Goal: Transaction & Acquisition: Purchase product/service

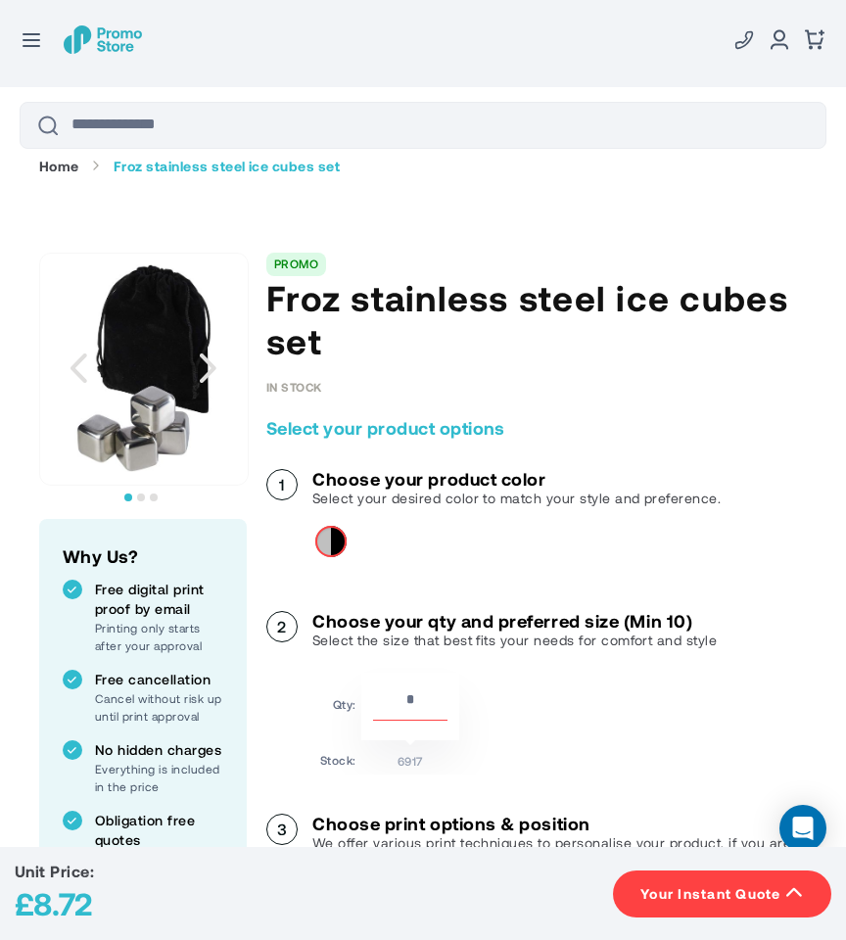
scroll to position [424, 0]
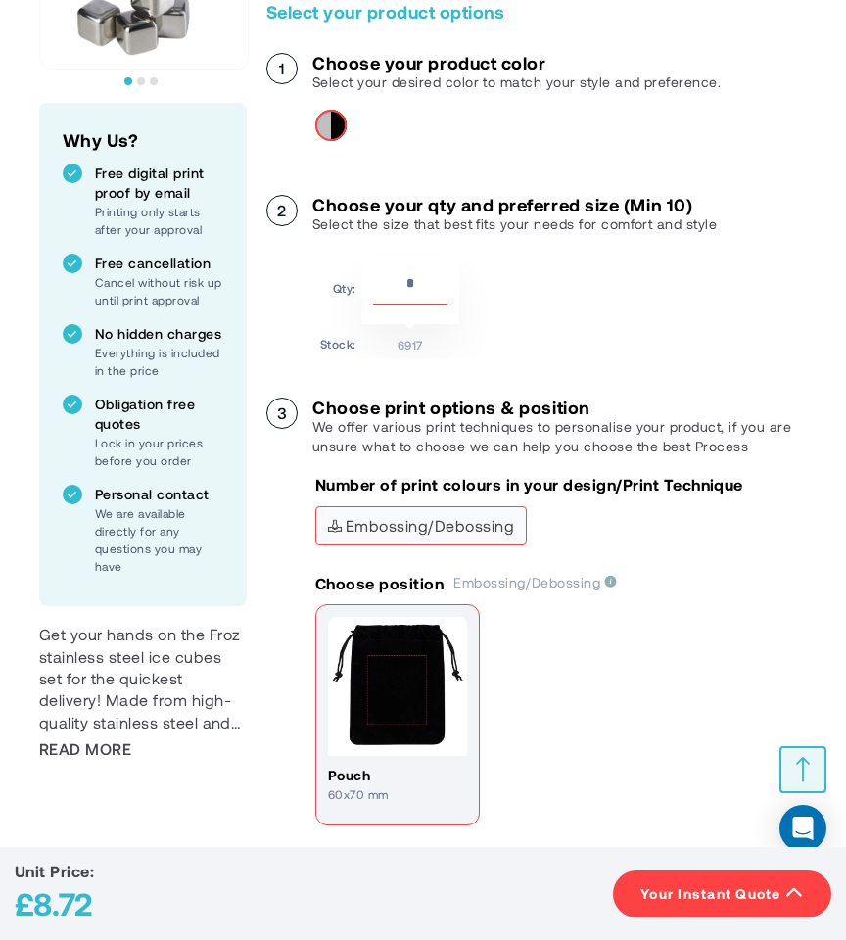
drag, startPoint x: 417, startPoint y: 278, endPoint x: 381, endPoint y: 278, distance: 36.2
click at [381, 278] on input "**" at bounding box center [410, 287] width 74 height 33
type input "**"
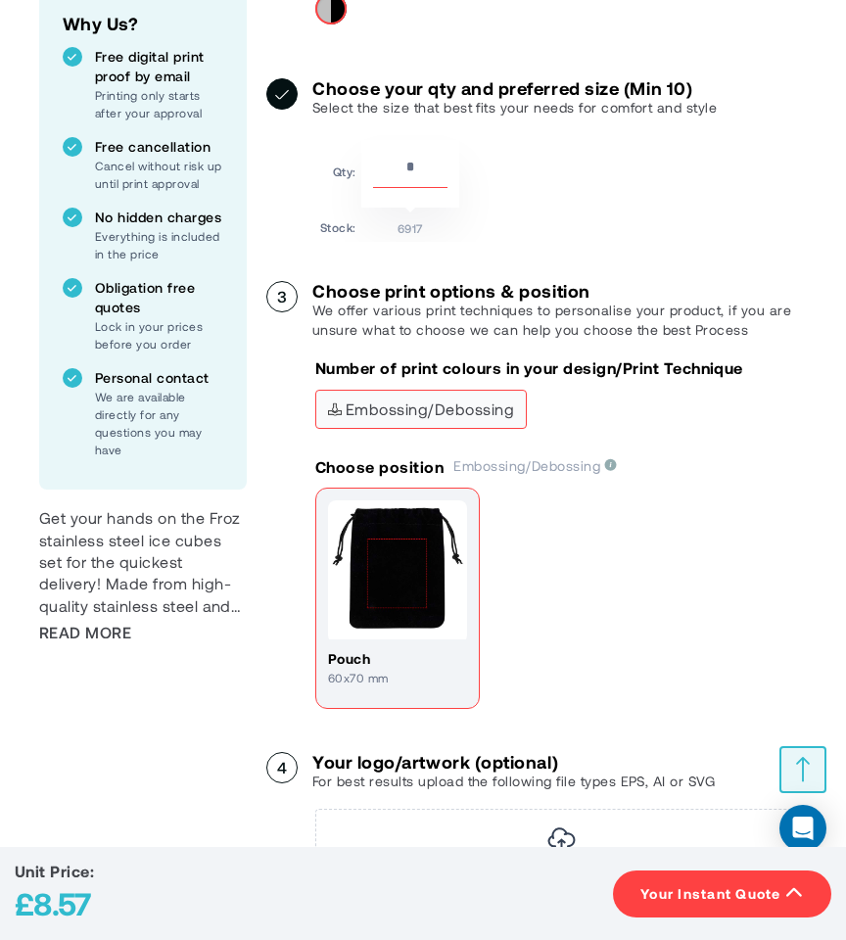
scroll to position [577, 0]
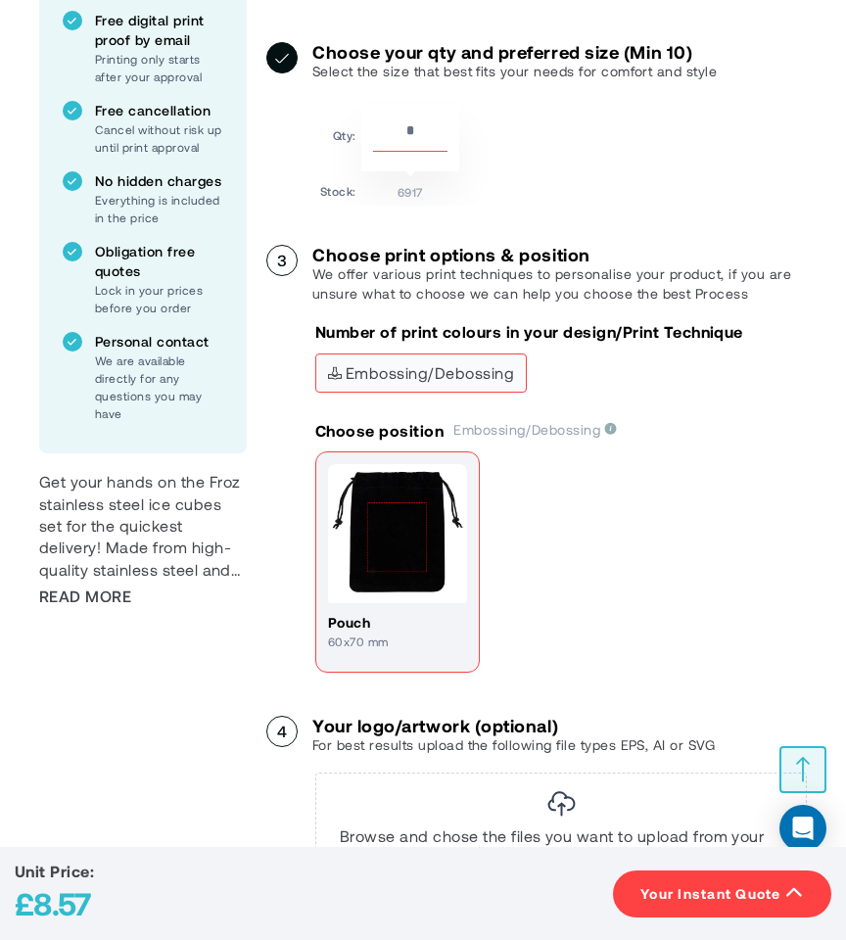
click at [611, 549] on div "pouch 60x70 mm" at bounding box center [561, 564] width 492 height 225
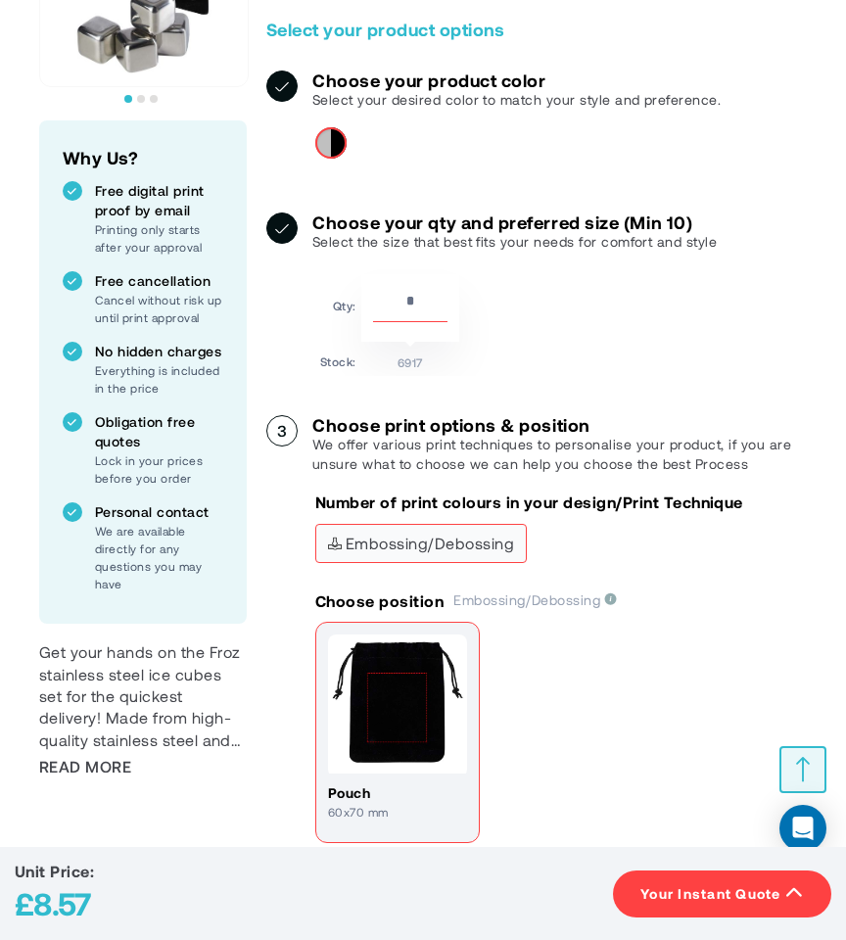
scroll to position [623, 0]
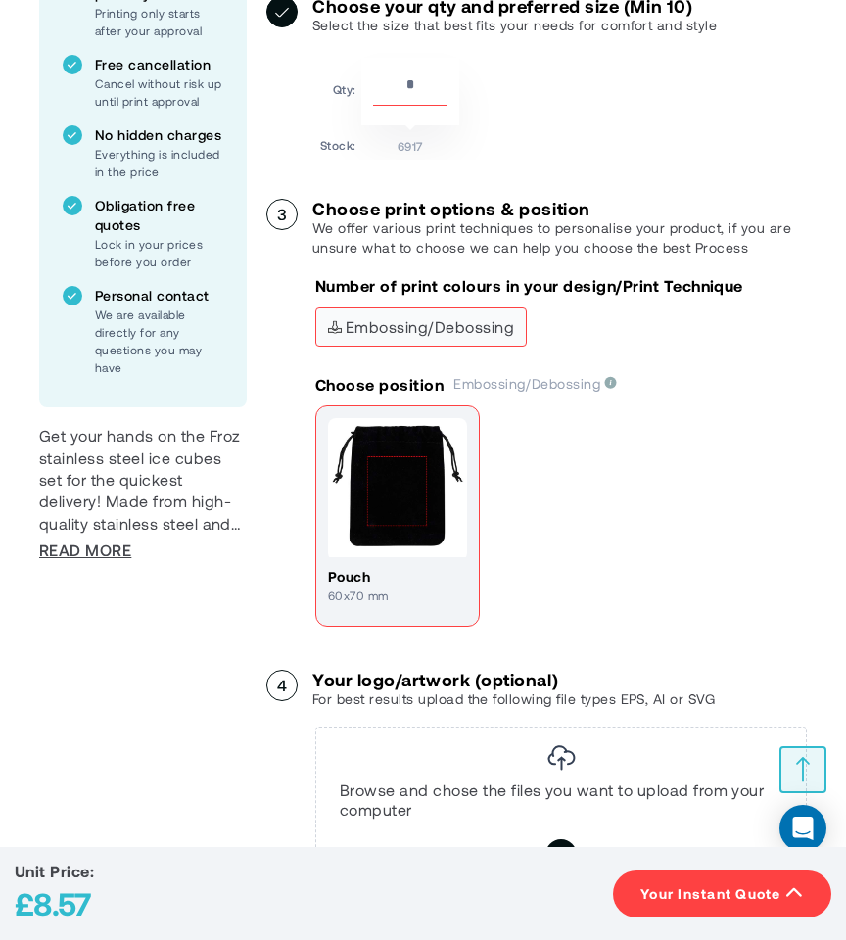
click at [109, 550] on span "Read More" at bounding box center [85, 551] width 92 height 22
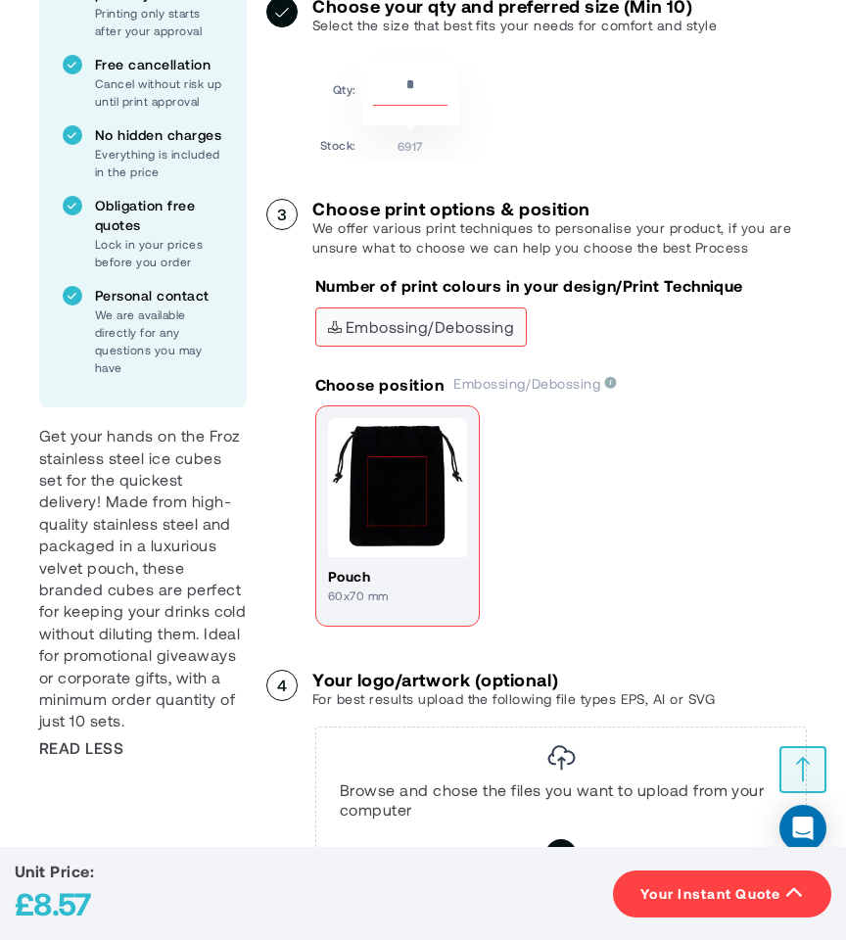
scroll to position [1236, 0]
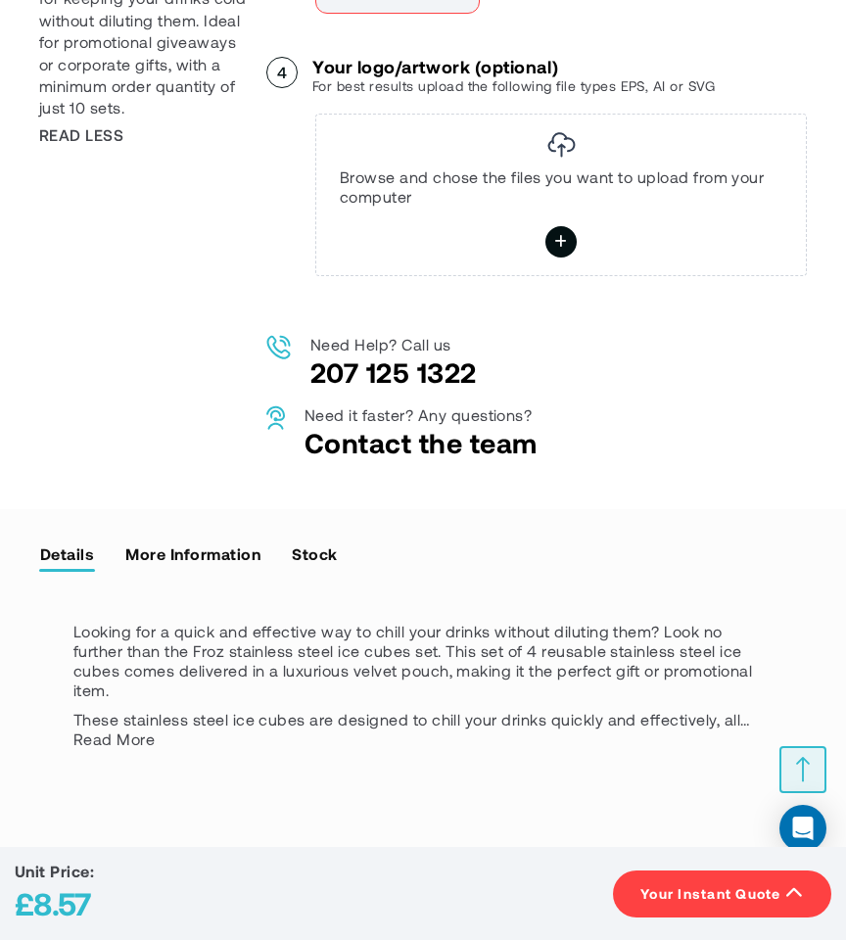
click at [228, 558] on link "More Information" at bounding box center [192, 553] width 137 height 29
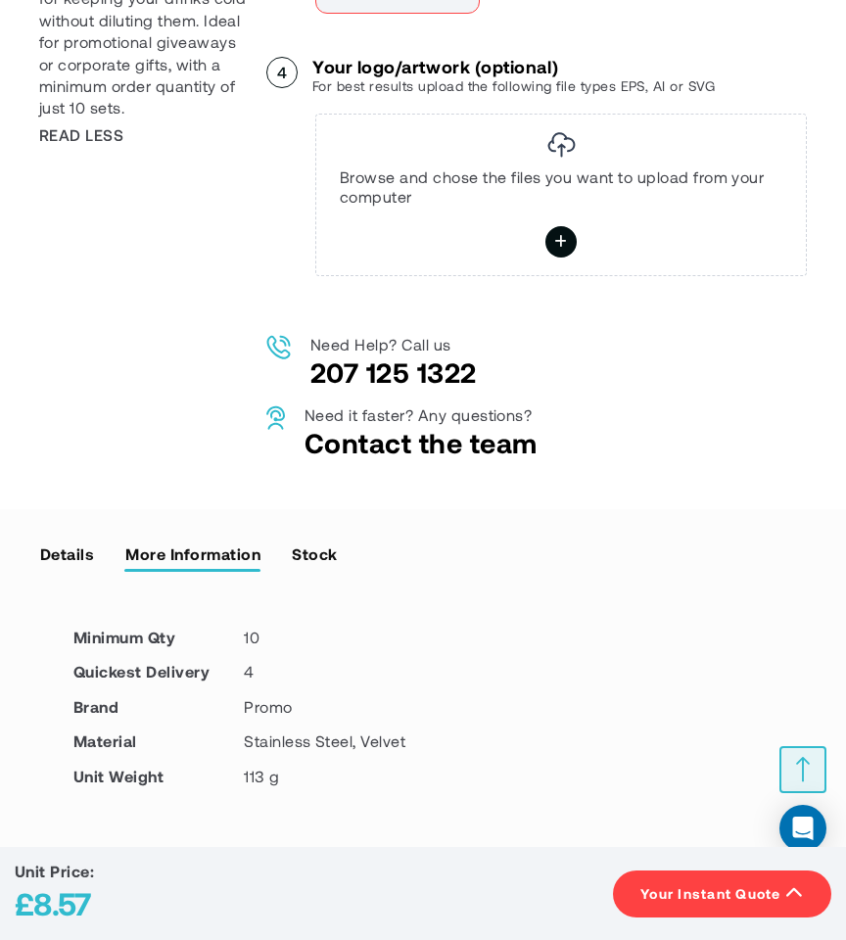
click at [319, 541] on link "Stock" at bounding box center [314, 553] width 47 height 29
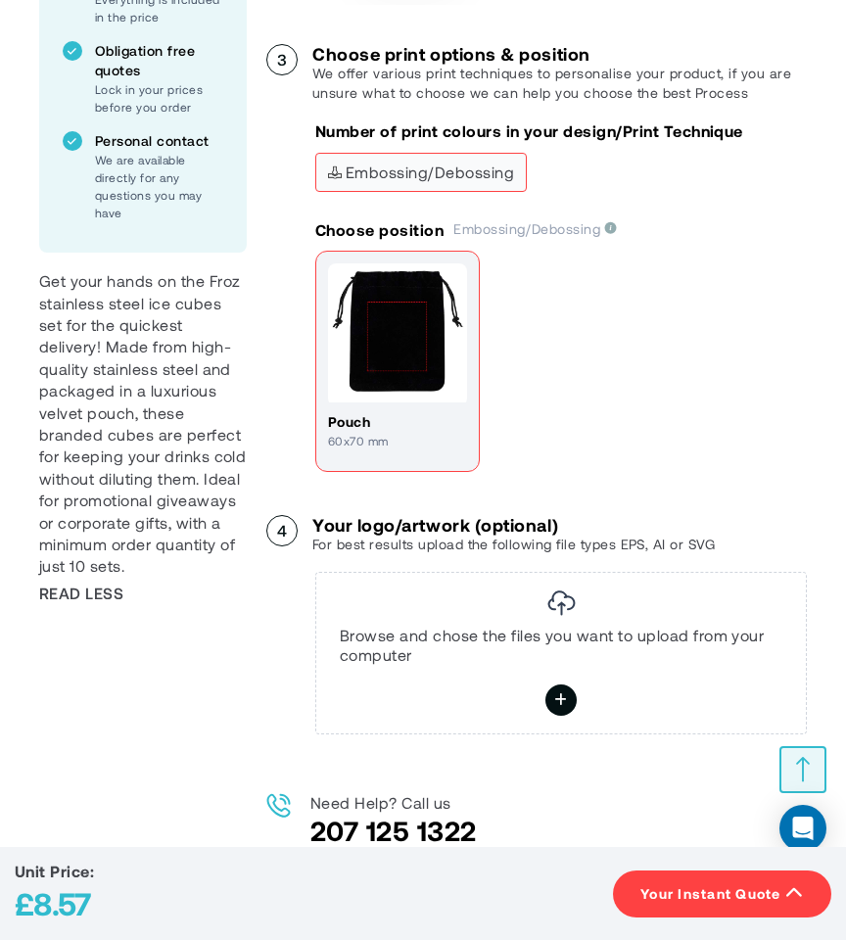
scroll to position [1114, 0]
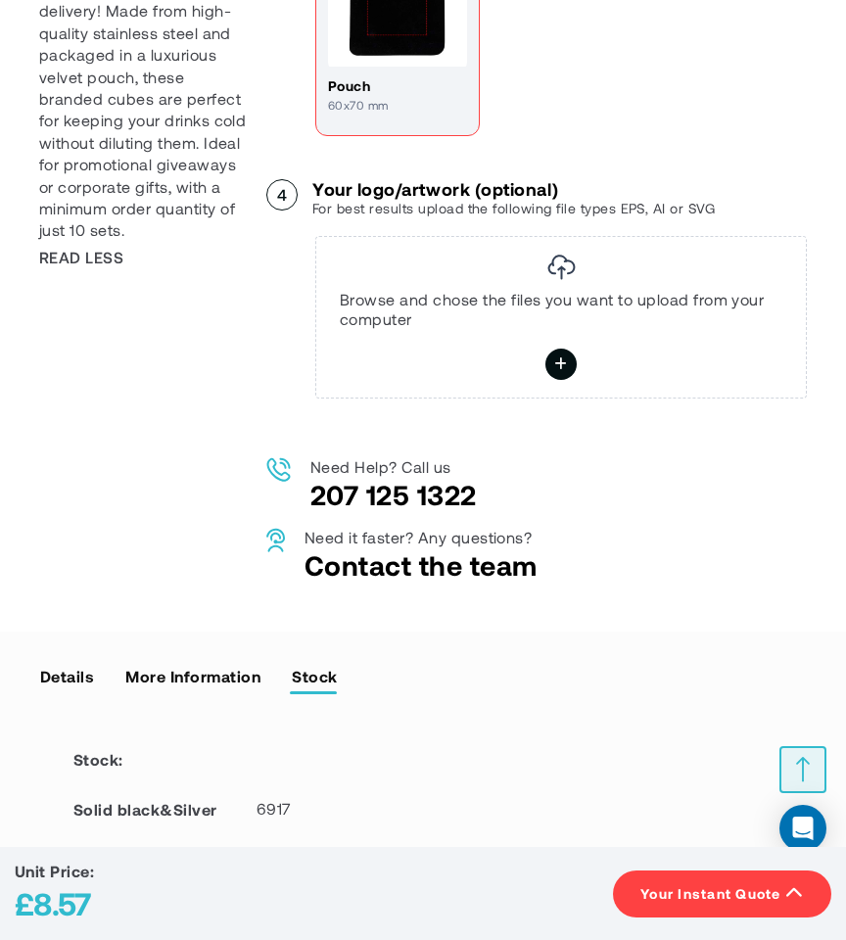
click at [207, 686] on link "More Information" at bounding box center [192, 675] width 137 height 29
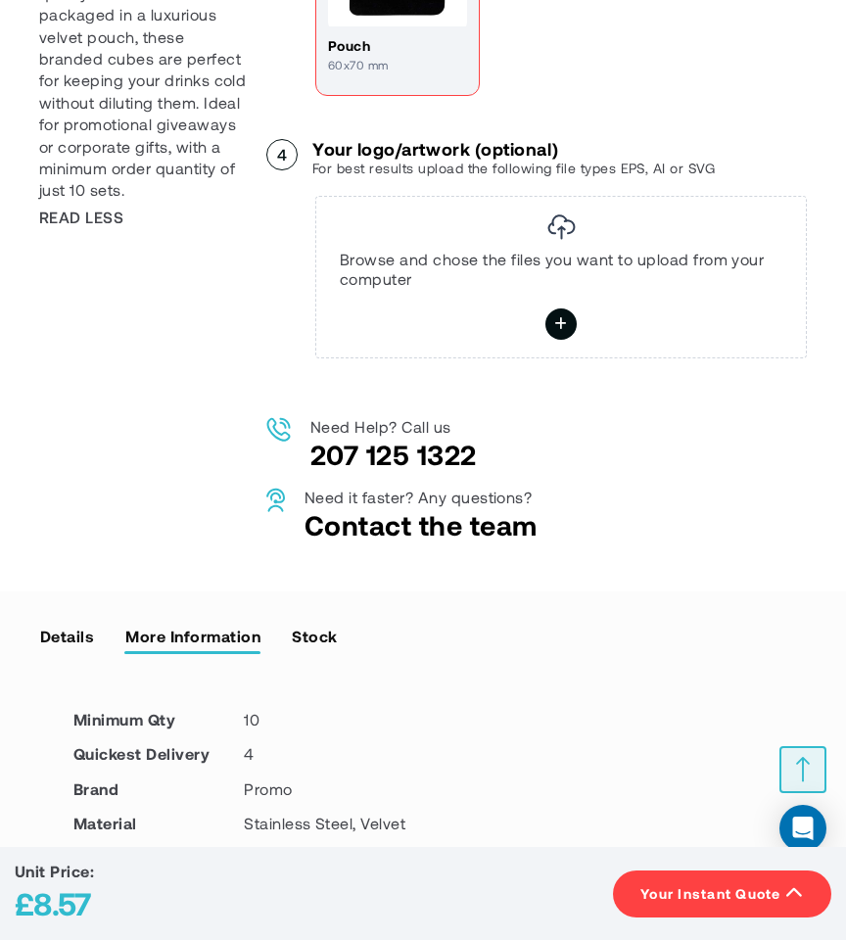
scroll to position [1255, 0]
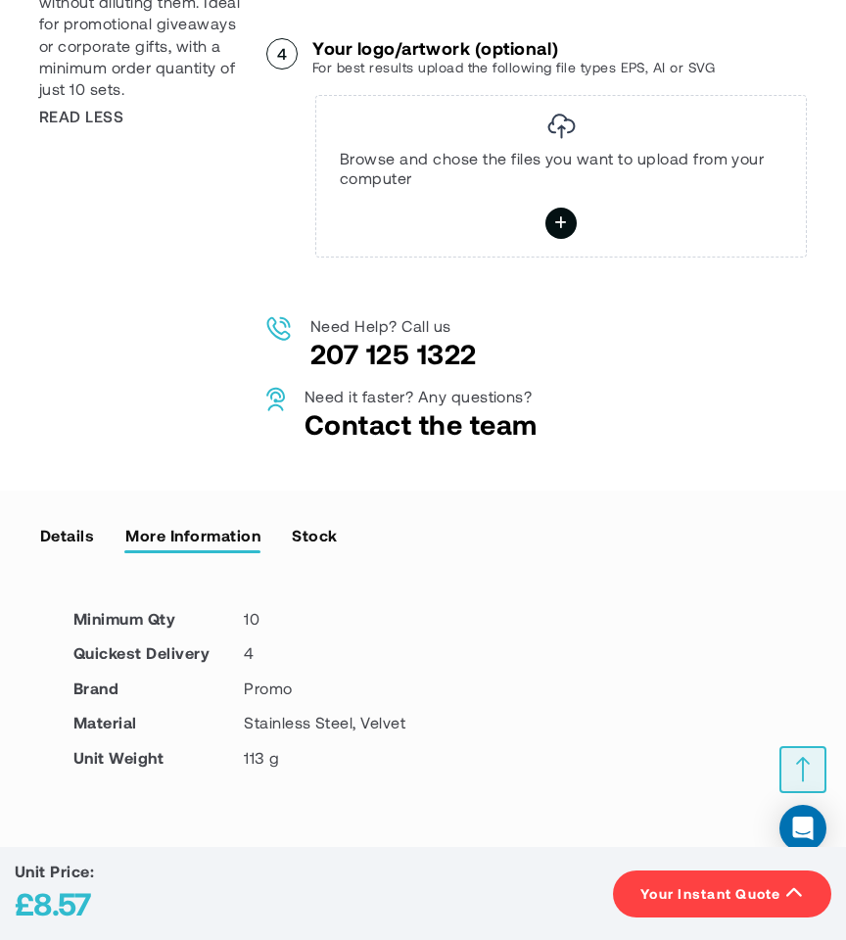
click at [74, 546] on link "Details" at bounding box center [67, 534] width 56 height 29
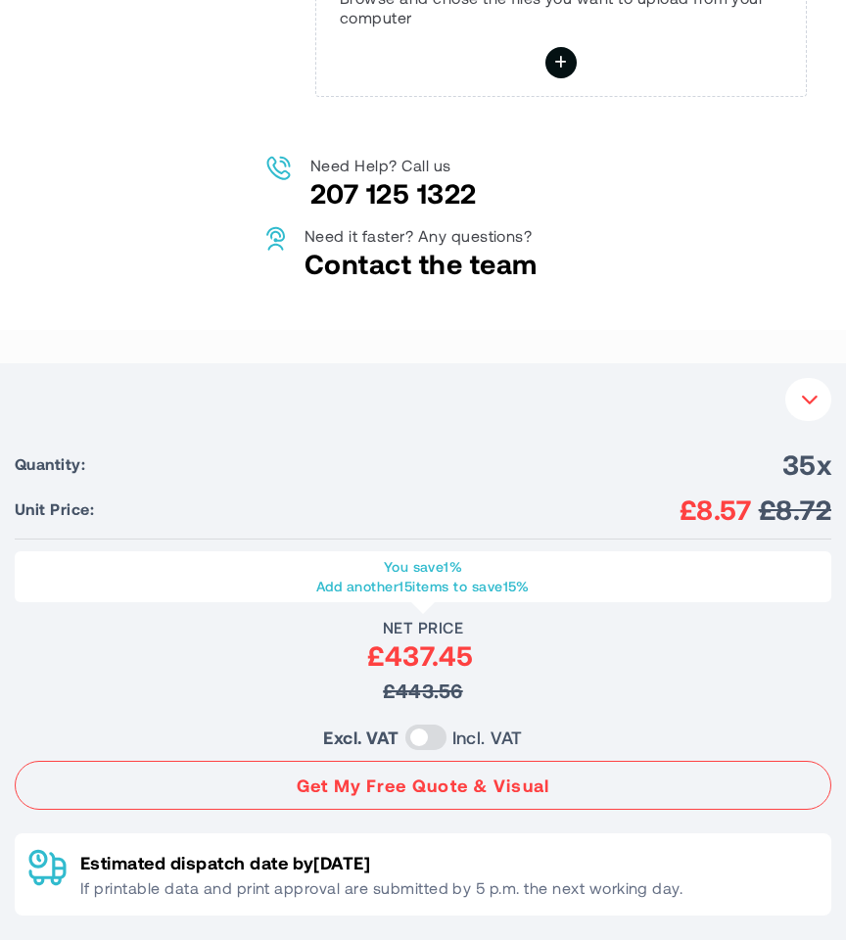
scroll to position [989, 0]
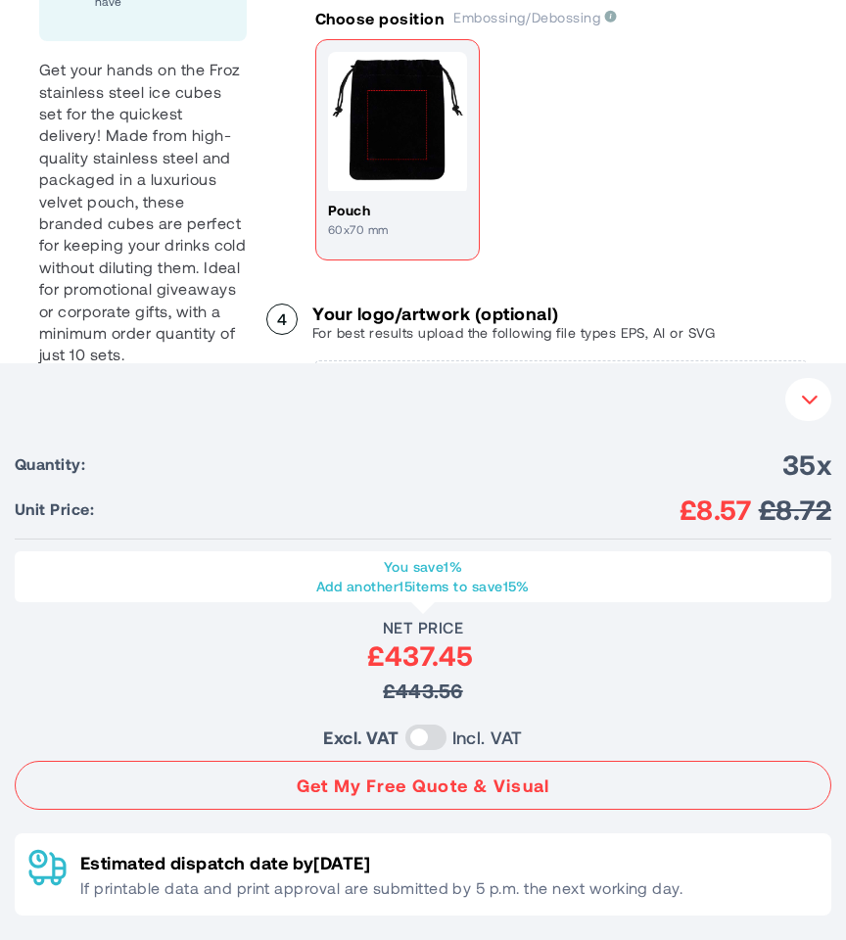
click at [428, 739] on label at bounding box center [426, 737] width 41 height 25
click at [434, 739] on label at bounding box center [425, 737] width 41 height 25
click at [434, 738] on label at bounding box center [426, 737] width 41 height 25
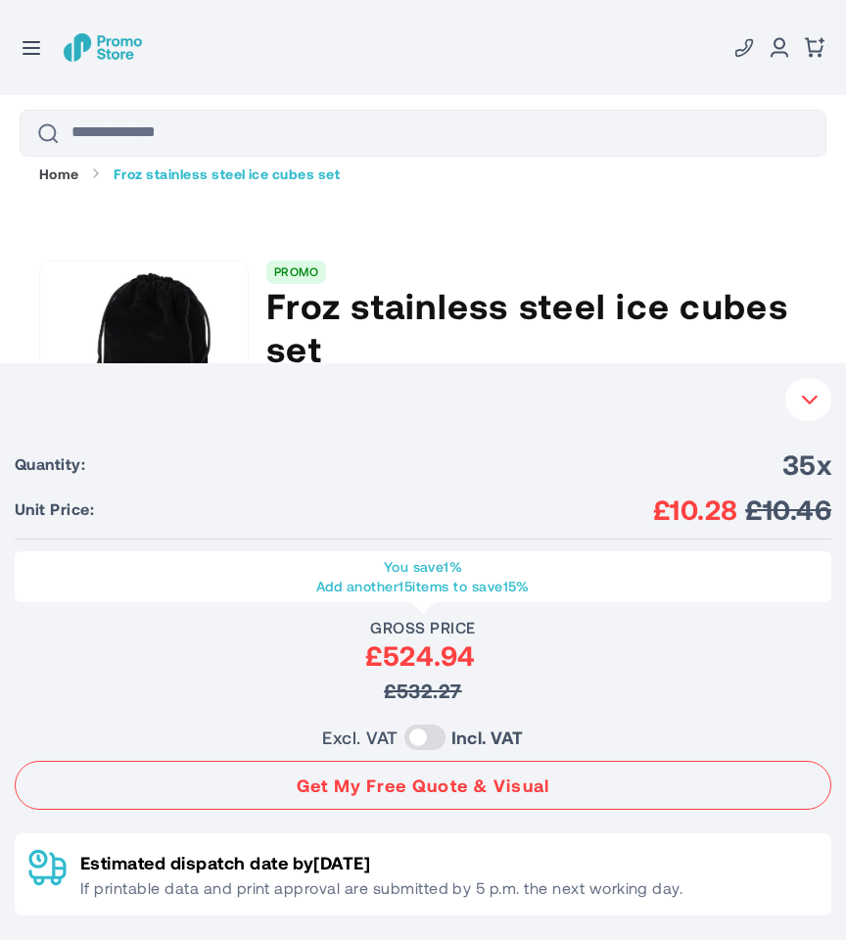
click at [34, 39] on button "button" at bounding box center [32, 47] width 24 height 17
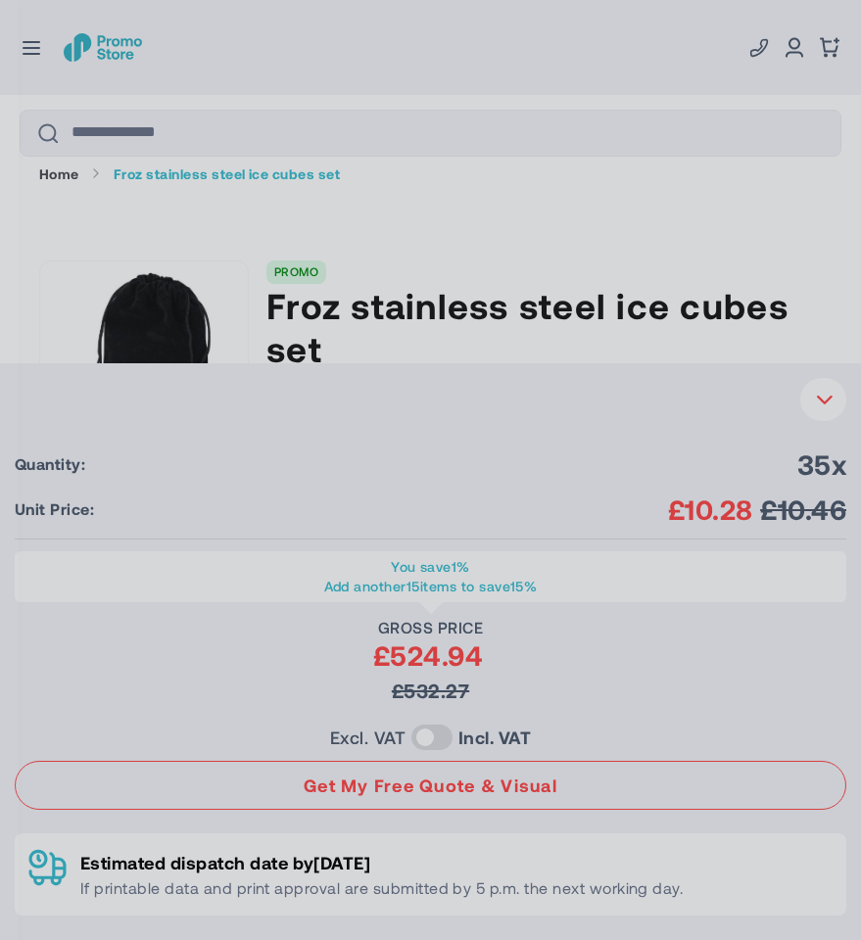
click at [636, 117] on div at bounding box center [430, 470] width 861 height 940
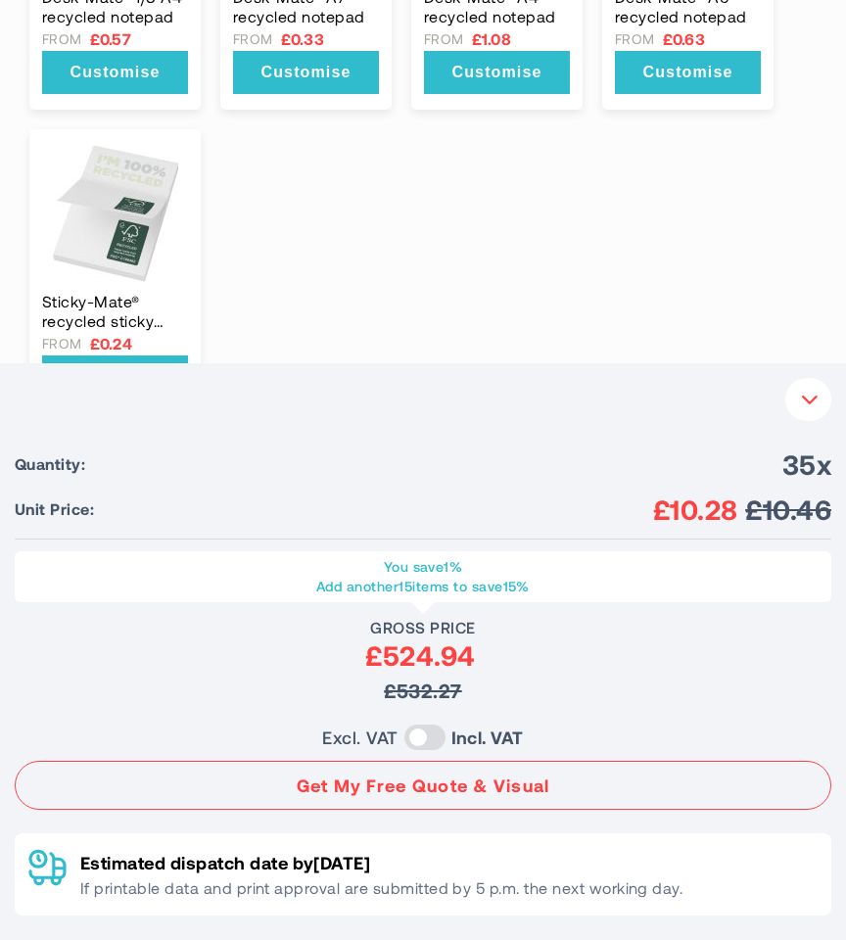
scroll to position [3010, 0]
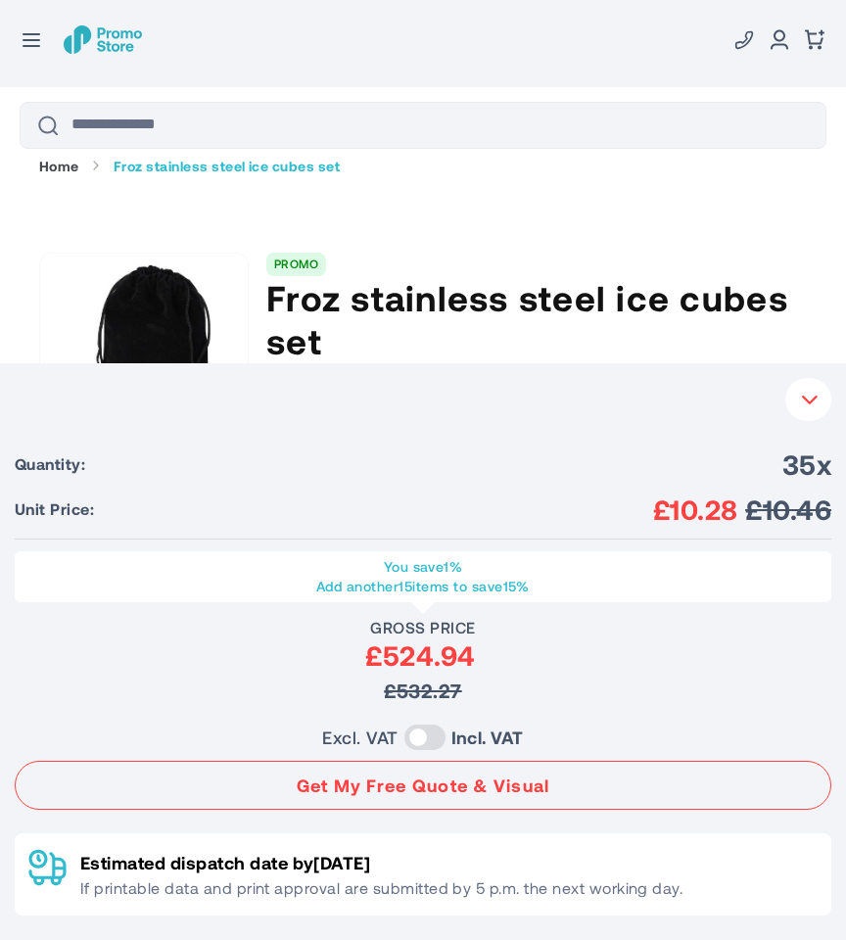
click at [815, 394] on icon "button" at bounding box center [810, 400] width 19 height 18
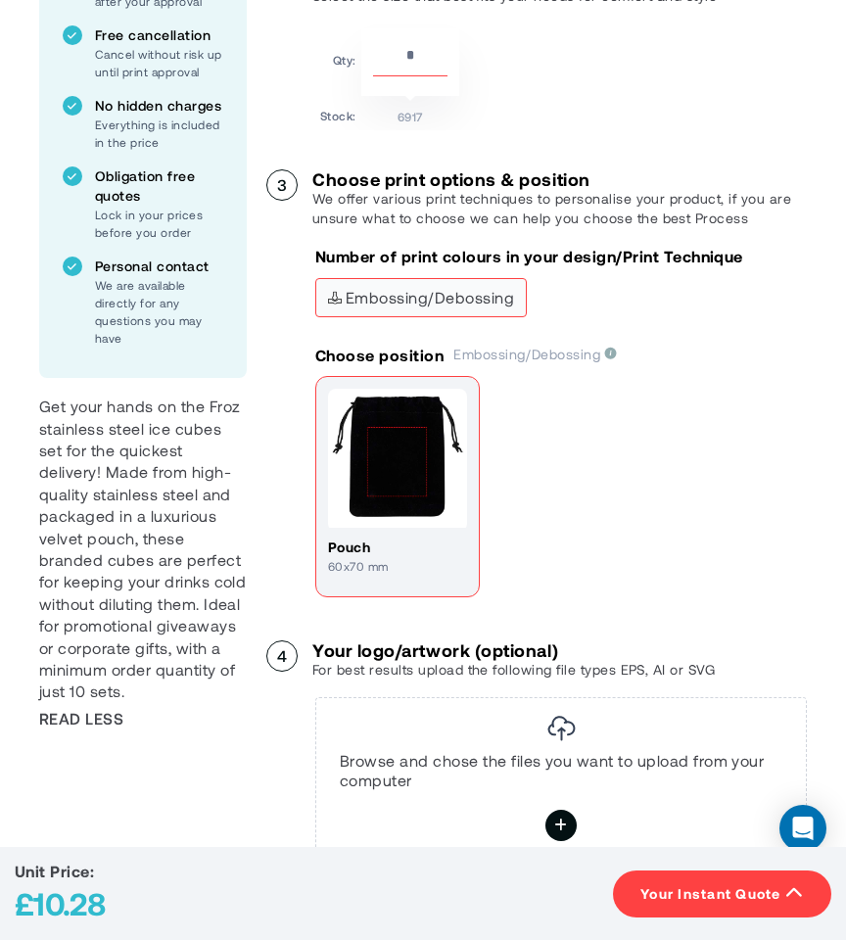
scroll to position [0, 0]
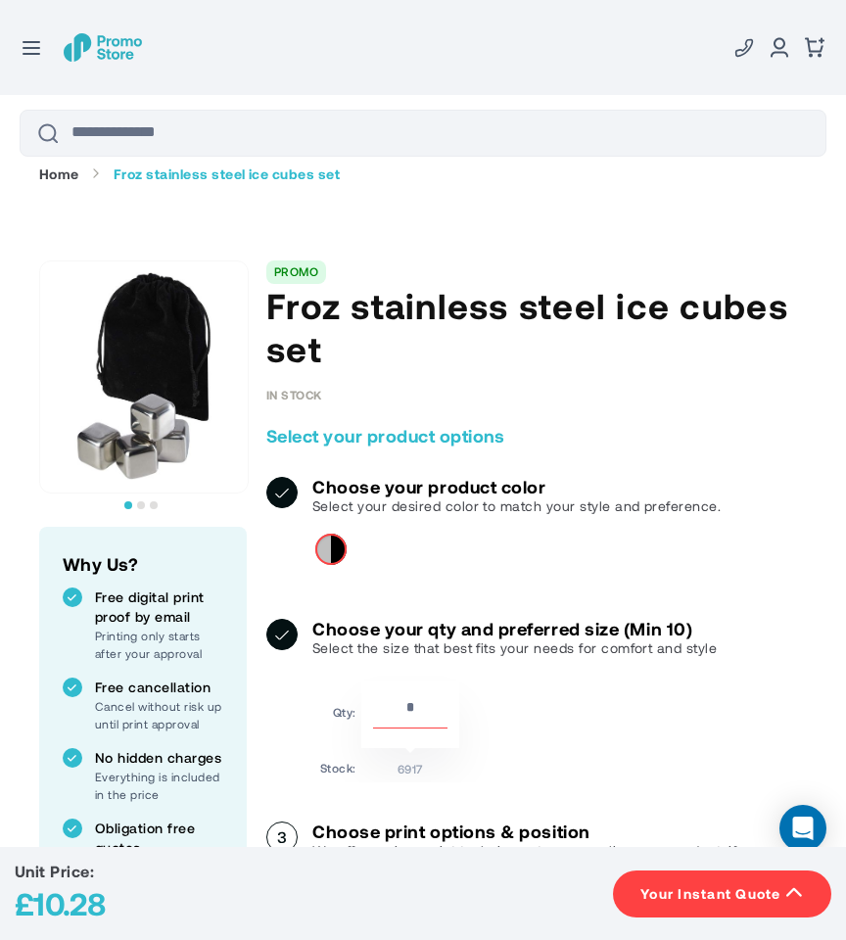
click at [106, 53] on img "store logo" at bounding box center [103, 46] width 78 height 27
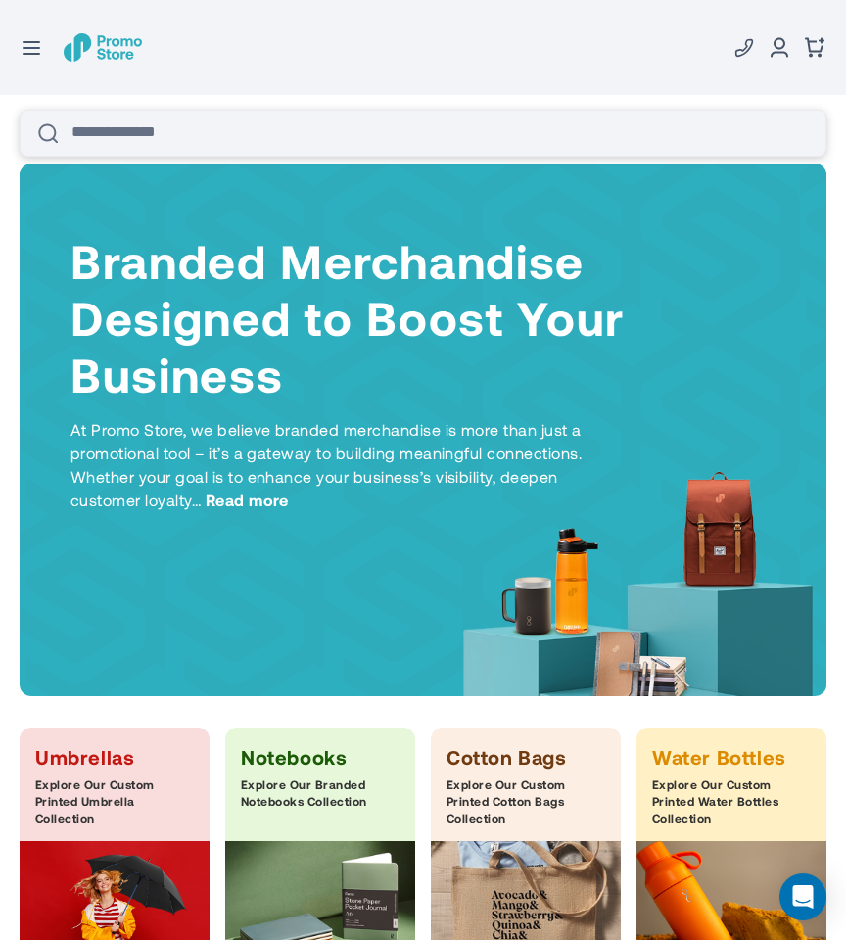
click at [105, 149] on input "Search" at bounding box center [423, 133] width 807 height 47
type input "***"
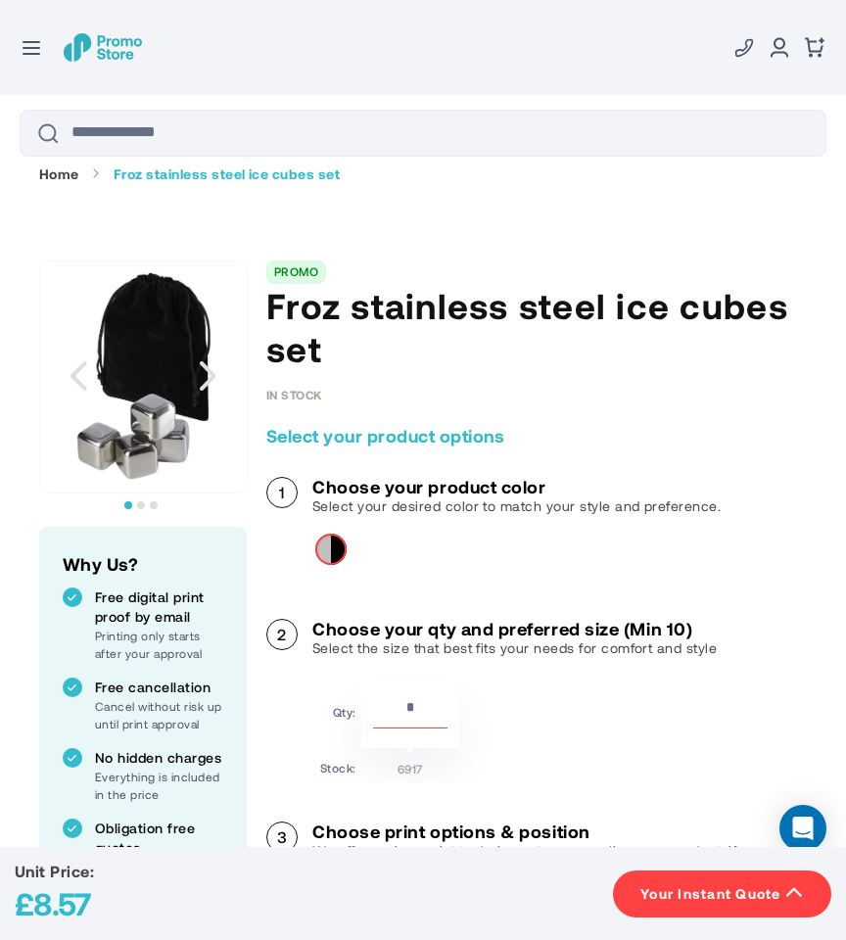
click at [678, 905] on button "Your Instant Quote" at bounding box center [722, 894] width 218 height 47
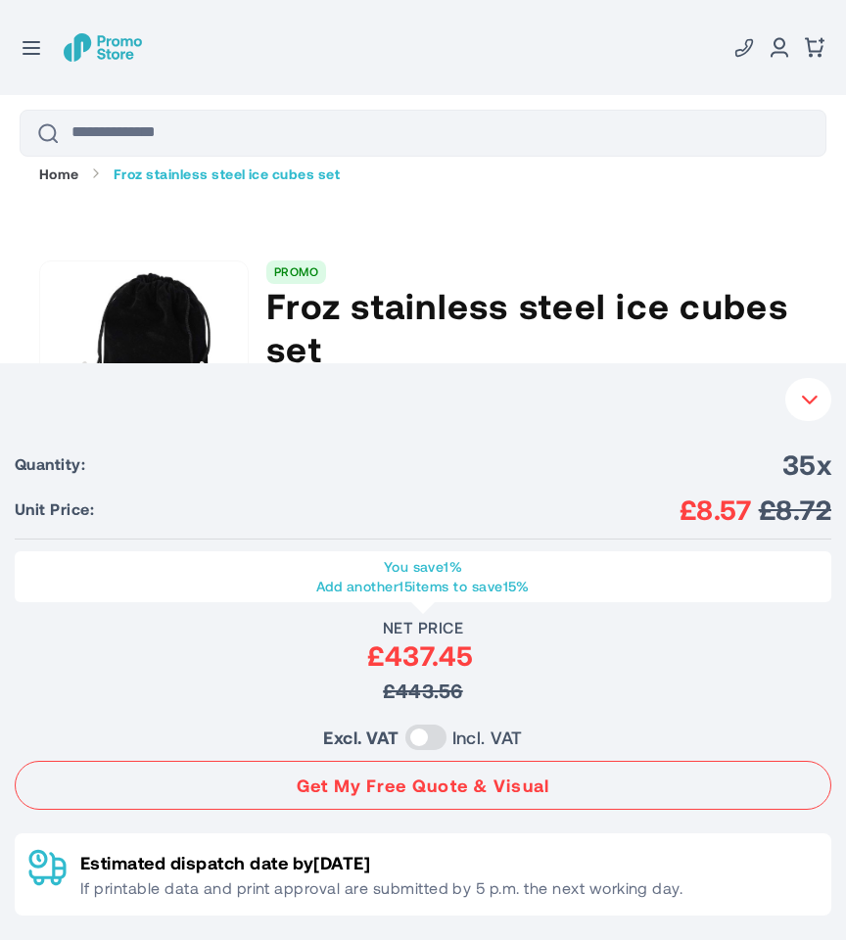
click at [432, 740] on label at bounding box center [426, 737] width 41 height 25
